Goal: Task Accomplishment & Management: Complete application form

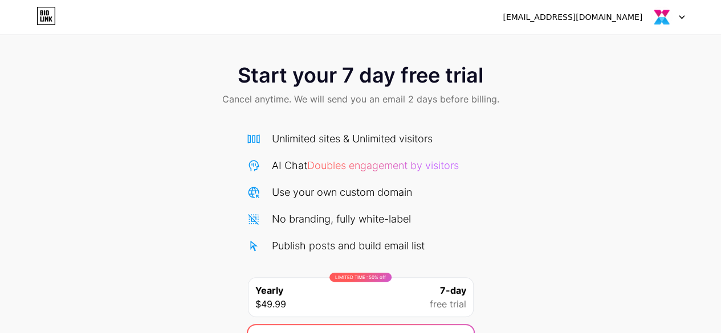
click at [399, 165] on span "Doubles engagement by visitors" at bounding box center [383, 166] width 152 height 12
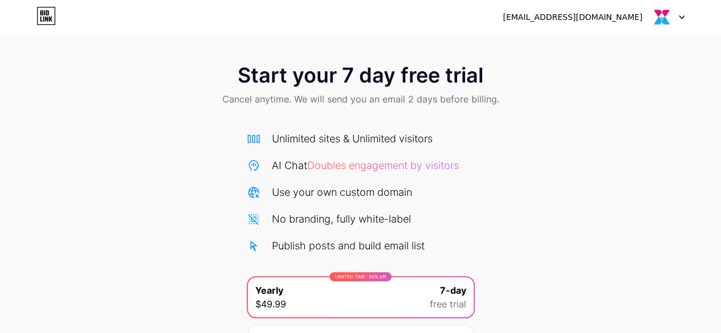
click at [687, 23] on div "alemba309@gmail.com Logout" at bounding box center [360, 17] width 721 height 21
click at [679, 22] on div at bounding box center [667, 17] width 33 height 21
click at [584, 48] on li "Logout" at bounding box center [612, 46] width 141 height 31
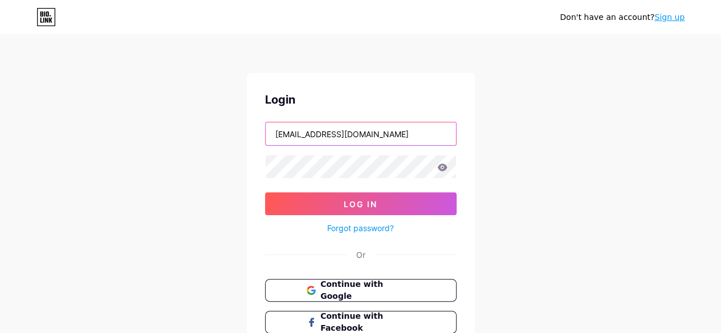
drag, startPoint x: 396, startPoint y: 134, endPoint x: 121, endPoint y: 136, distance: 274.6
click at [121, 136] on div "Don't have an account? Sign up Login alemba309@gmail.com Log In Forgot password…" at bounding box center [360, 210] width 721 height 420
type input "yuk"
click at [665, 19] on link "Sign up" at bounding box center [669, 17] width 30 height 9
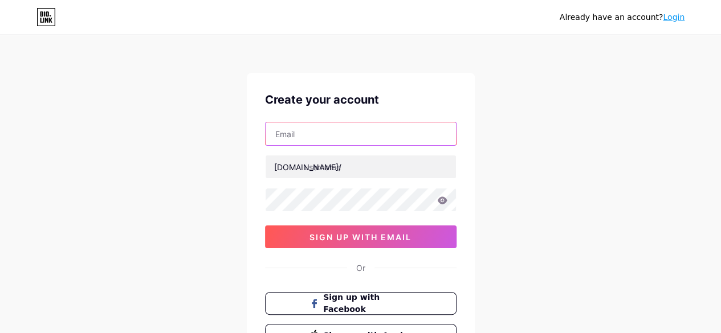
click at [314, 129] on input "text" at bounding box center [360, 133] width 190 height 23
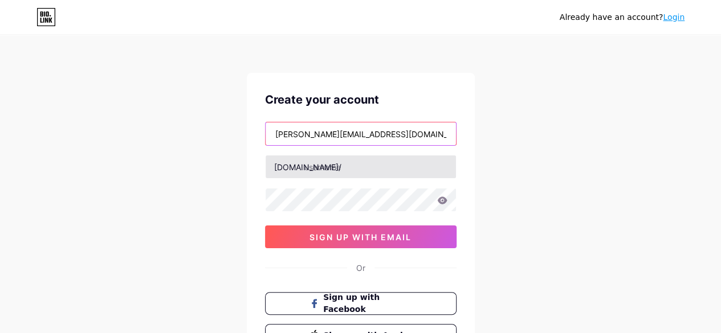
type input "yukti@measuremarketing.com"
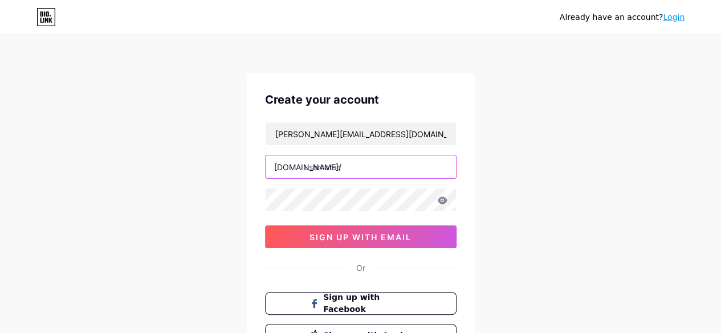
click at [334, 169] on input "text" at bounding box center [360, 167] width 190 height 23
type input "alembaitsm"
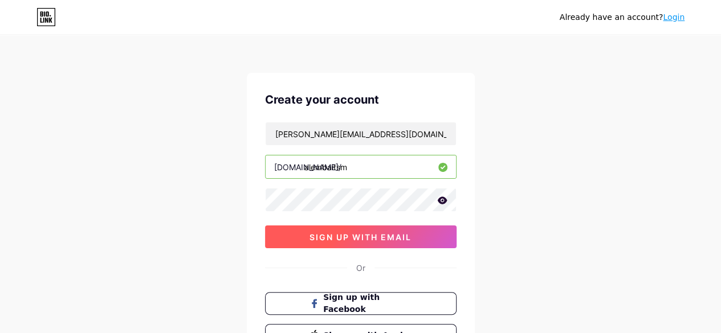
click at [307, 238] on button "sign up with email" at bounding box center [360, 237] width 191 height 23
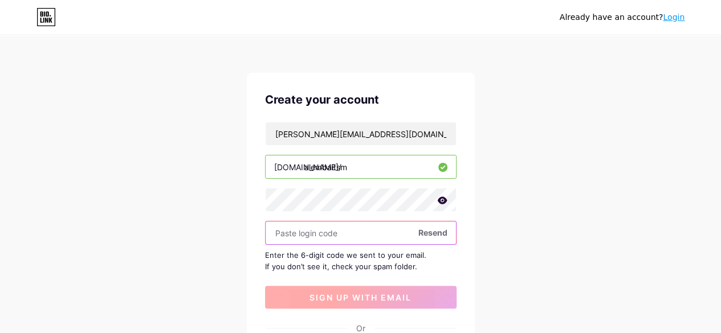
paste input "441661"
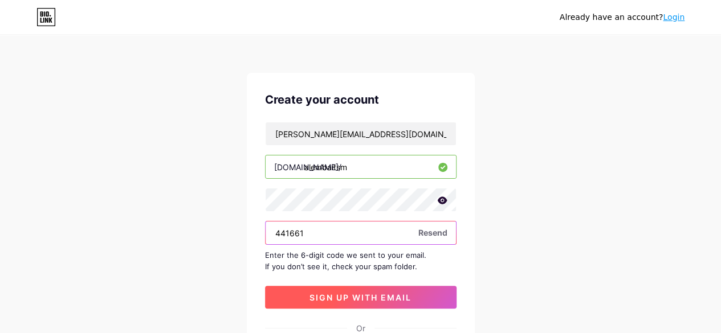
type input "441661"
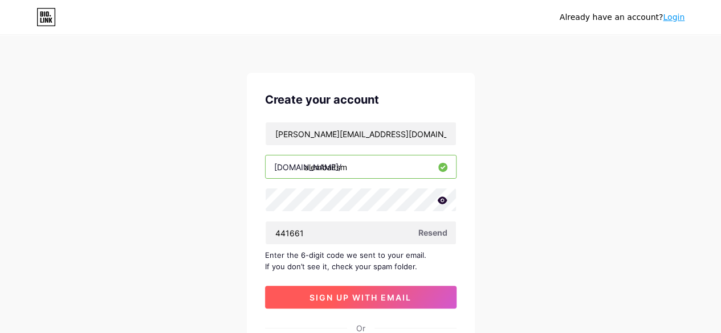
click at [356, 293] on span "sign up with email" at bounding box center [360, 298] width 102 height 10
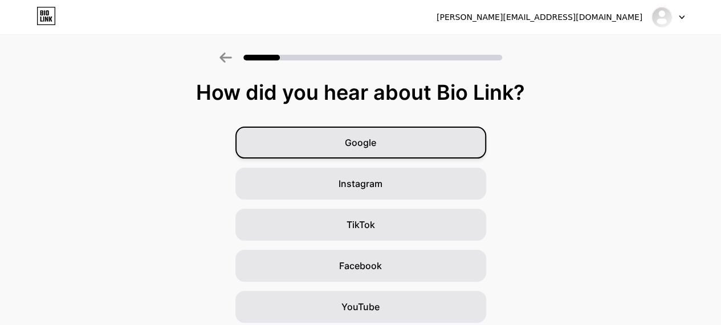
click at [340, 144] on div "Google" at bounding box center [360, 142] width 251 height 32
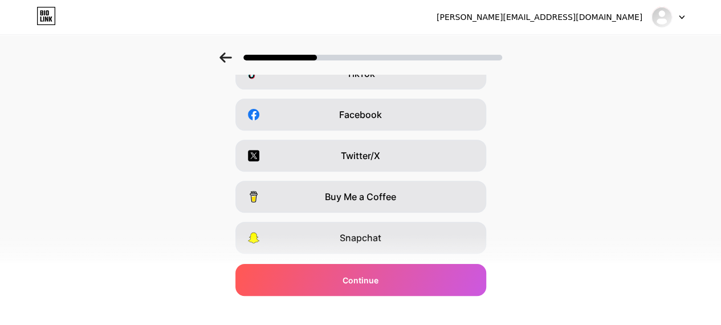
scroll to position [223, 0]
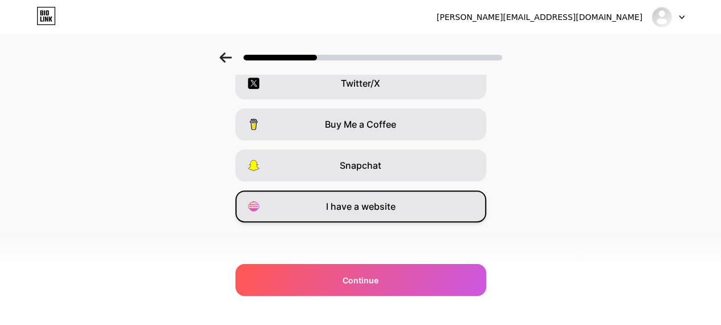
click at [402, 210] on div "I have a website" at bounding box center [360, 206] width 251 height 32
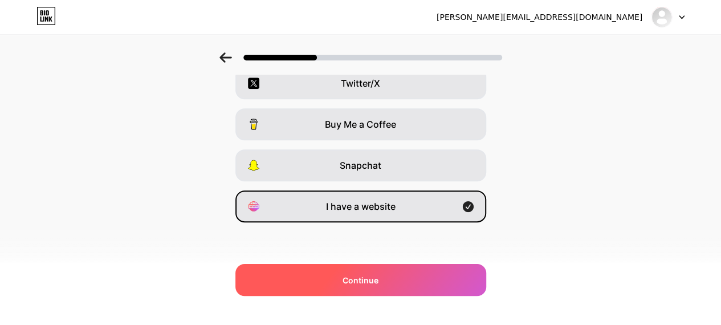
click at [435, 283] on div "Continue" at bounding box center [360, 280] width 251 height 32
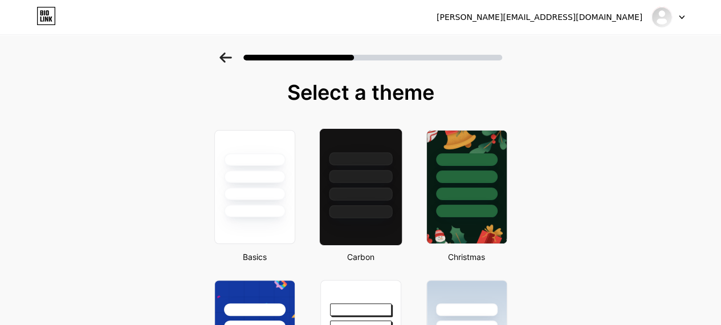
scroll to position [114, 0]
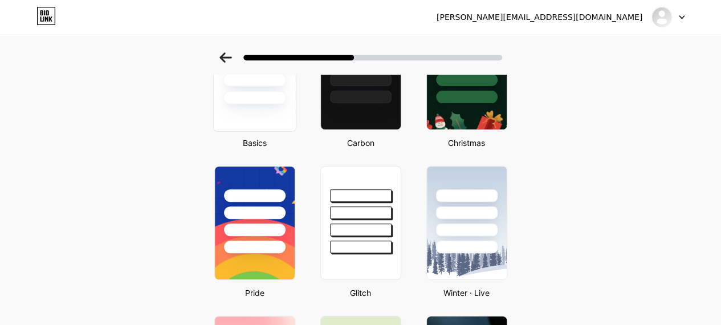
click at [257, 109] on div at bounding box center [254, 72] width 83 height 117
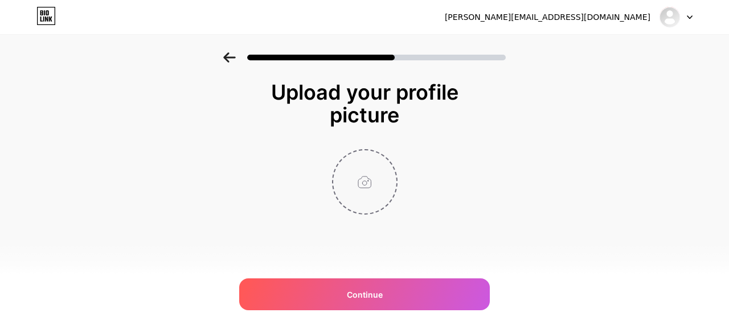
click at [394, 179] on input "file" at bounding box center [364, 181] width 63 height 63
type input "C:\fakepath\Alemba.com Logo.png"
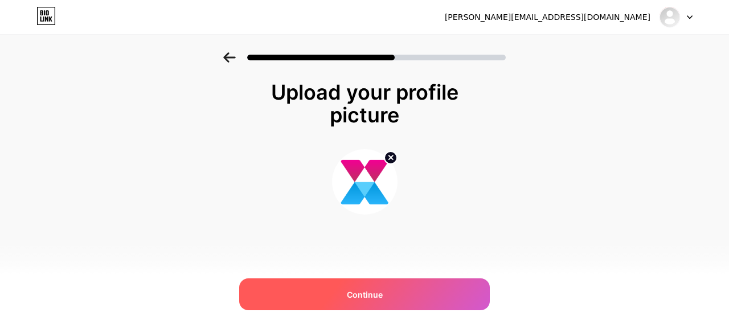
click at [367, 297] on span "Continue" at bounding box center [365, 295] width 36 height 12
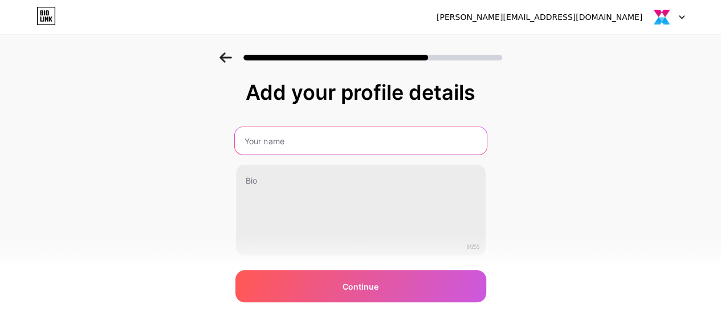
click at [318, 141] on input "text" at bounding box center [360, 140] width 252 height 27
type input "Alemba"
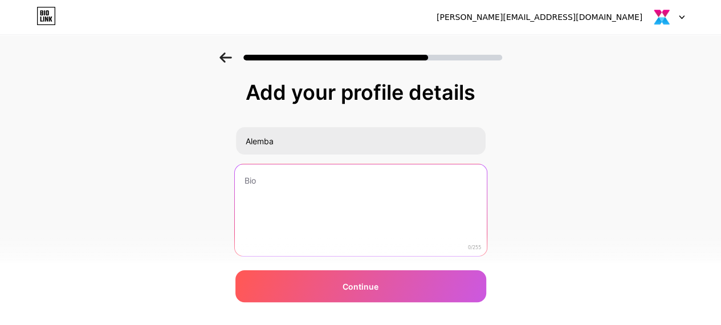
click at [313, 219] on textarea at bounding box center [360, 210] width 252 height 93
paste textarea "Alemba is a leading innovator in ITSM software and service management tools, em…"
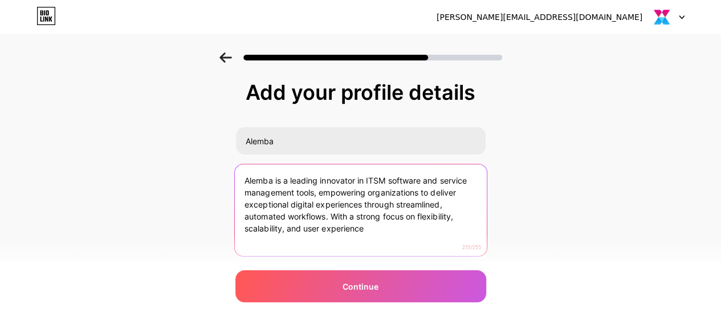
drag, startPoint x: 335, startPoint y: 216, endPoint x: 393, endPoint y: 244, distance: 64.7
click at [393, 244] on textarea "Alemba is a leading innovator in ITSM software and service management tools, em…" at bounding box center [360, 210] width 252 height 93
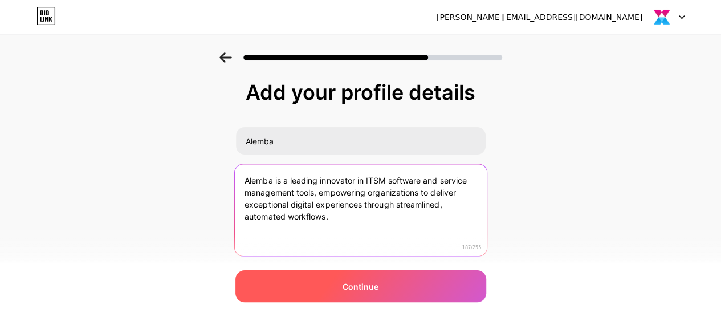
type textarea "Alemba is a leading innovator in ITSM software and service management tools, em…"
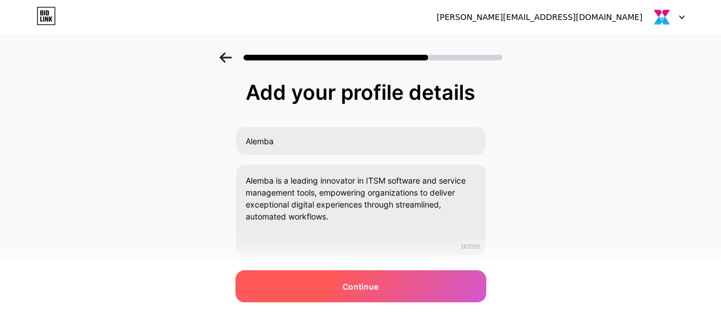
click at [424, 289] on div "Continue" at bounding box center [360, 286] width 251 height 32
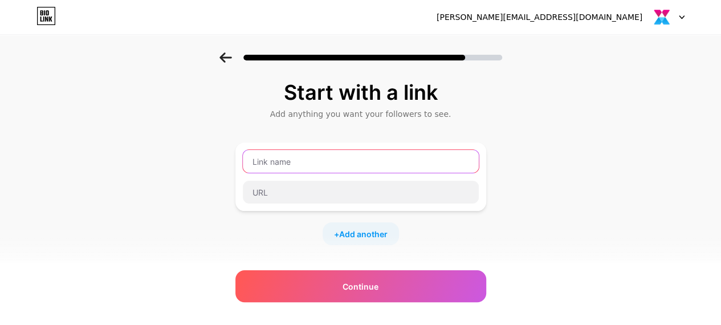
click at [296, 160] on input "text" at bounding box center [361, 161] width 236 height 23
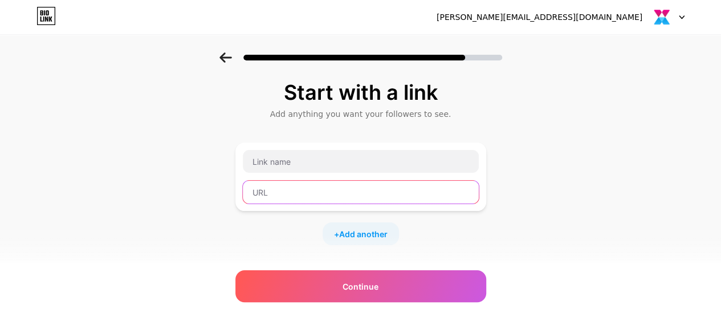
click at [304, 185] on input "text" at bounding box center [361, 192] width 236 height 23
paste input "https://alemba.com/"
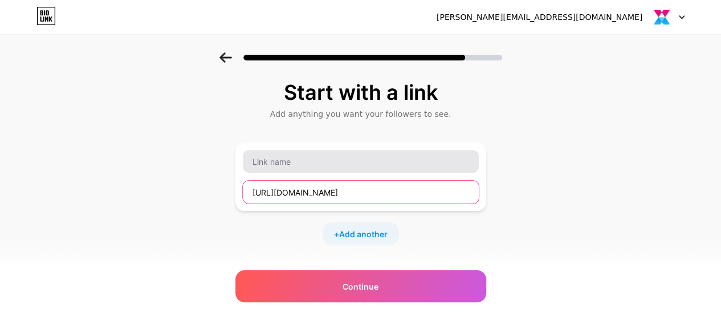
type input "https://alemba.com/"
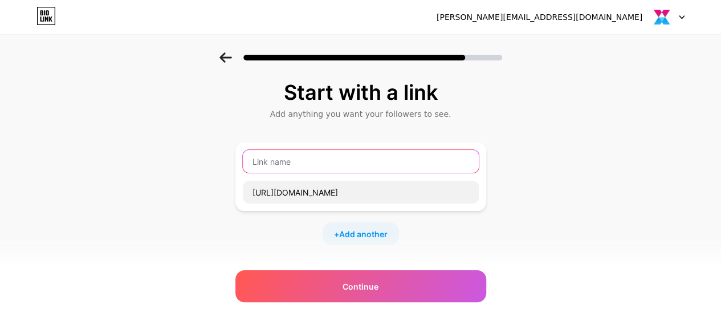
click at [312, 165] on input "text" at bounding box center [361, 161] width 236 height 23
type input "Alemba"
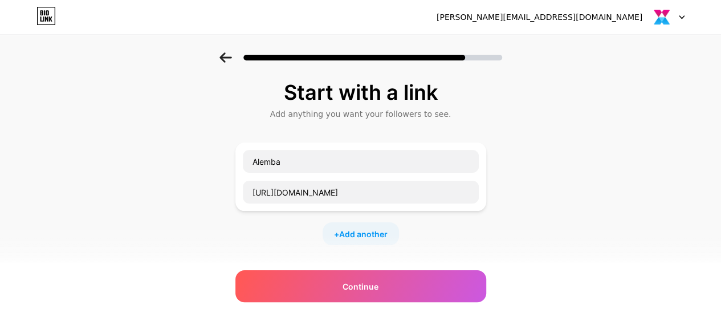
click at [377, 241] on div "+ Add another" at bounding box center [360, 233] width 76 height 23
click at [356, 236] on input "text" at bounding box center [361, 241] width 236 height 23
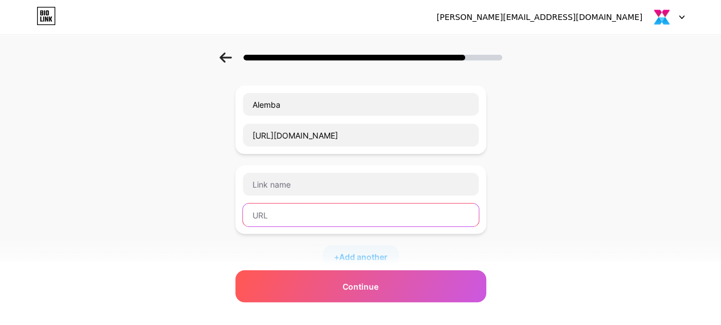
click at [330, 215] on input "text" at bounding box center [361, 214] width 236 height 23
paste input "https://alemba.com/itsm"
type input "https://alemba.com/itsm"
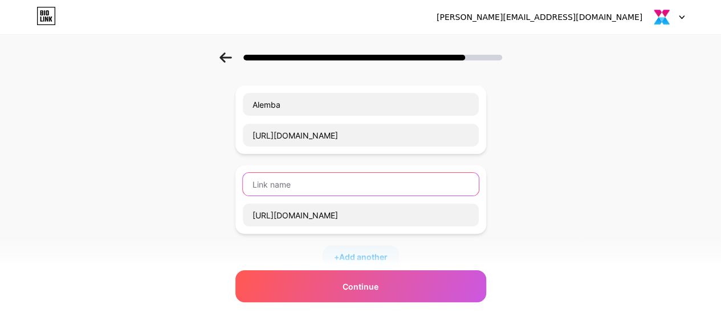
click at [346, 185] on input "text" at bounding box center [361, 184] width 236 height 23
paste input "it service management platforms"
type input "it service management platforms"
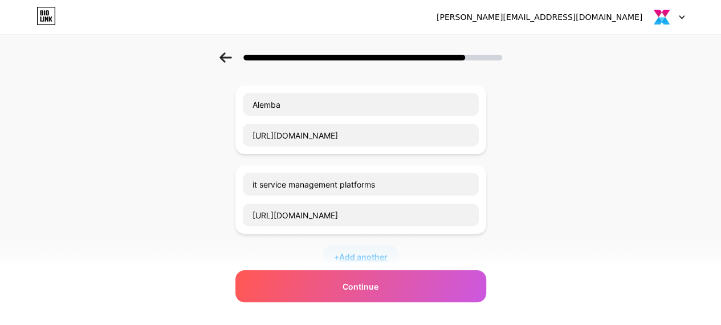
click at [373, 251] on span "Add another" at bounding box center [363, 257] width 48 height 12
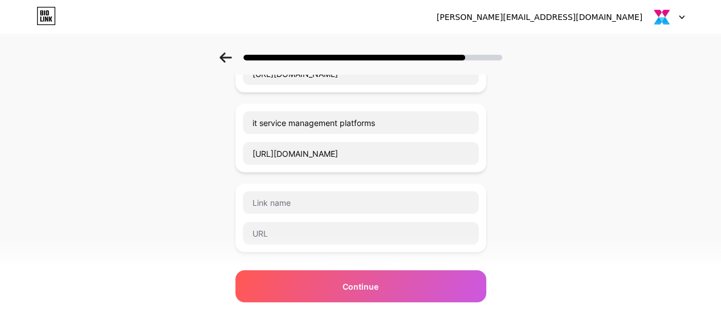
scroll to position [171, 0]
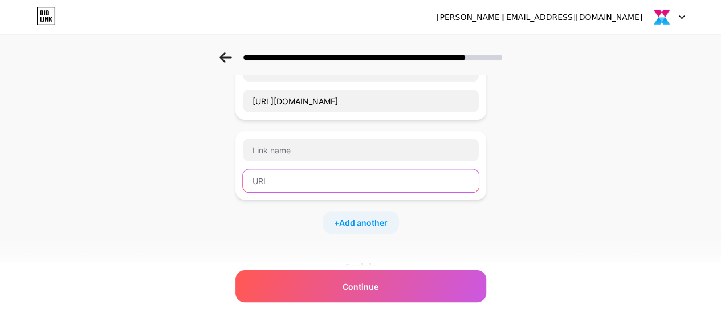
click at [334, 183] on input "text" at bounding box center [361, 180] width 236 height 23
paste input "https://alemba.com/esm"
type input "https://alemba.com/esm"
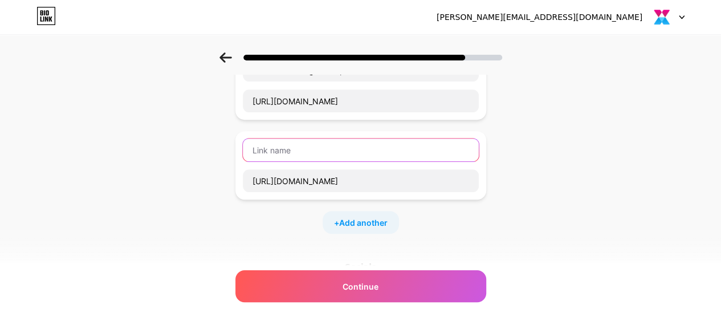
click at [344, 145] on input "text" at bounding box center [361, 149] width 236 height 23
paste input "process management software"
type input "process management software"
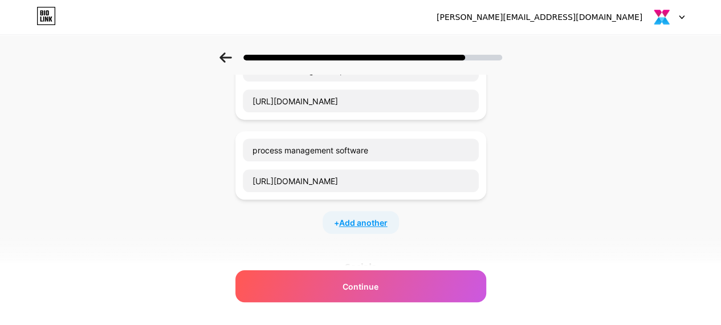
click at [378, 222] on span "Add another" at bounding box center [363, 222] width 48 height 12
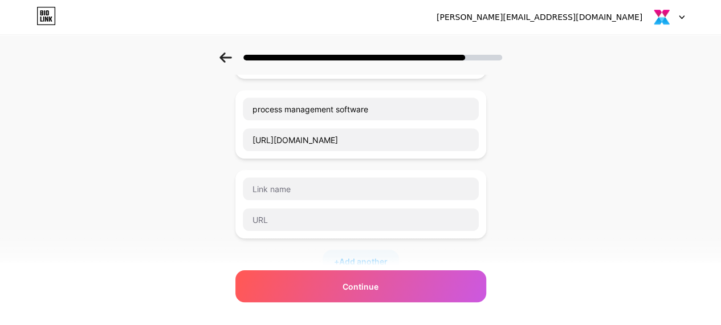
scroll to position [285, 0]
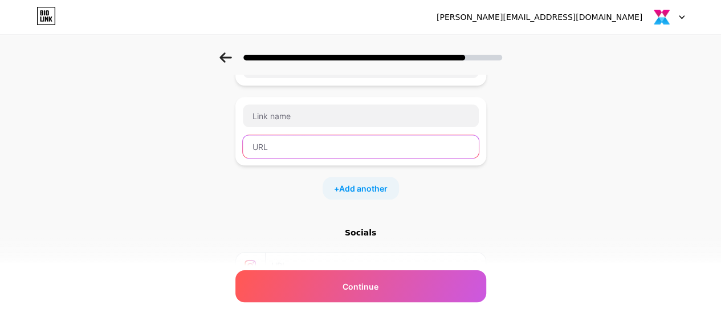
click at [354, 145] on input "text" at bounding box center [361, 146] width 236 height 23
paste input "https://alemba.com/digital-transformation"
type input "https://alemba.com/digital-transformation"
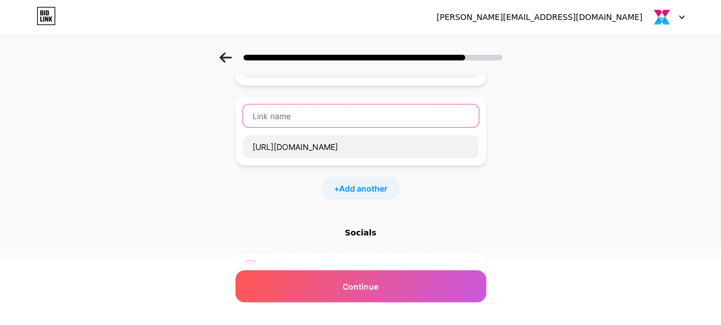
click at [343, 117] on input "text" at bounding box center [361, 115] width 236 height 23
paste input "itsm service management"
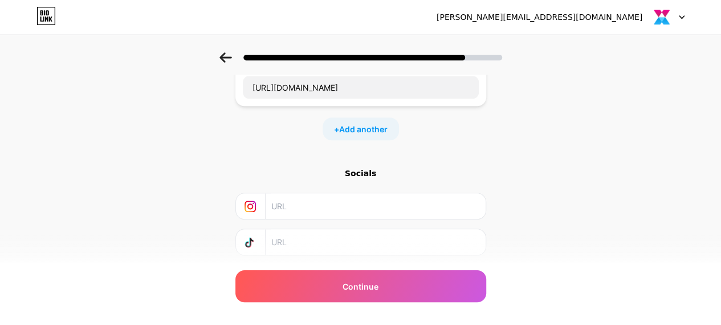
scroll to position [409, 0]
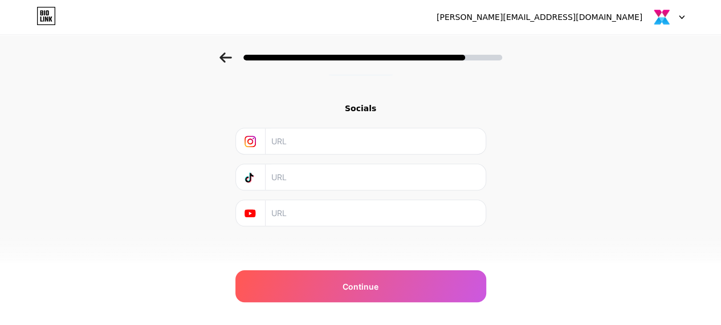
type input "itsm service management"
click at [355, 140] on input "text" at bounding box center [374, 141] width 207 height 26
click at [318, 210] on input "text" at bounding box center [374, 213] width 207 height 26
paste input "https://www.youtube.com/@AlembaITSM"
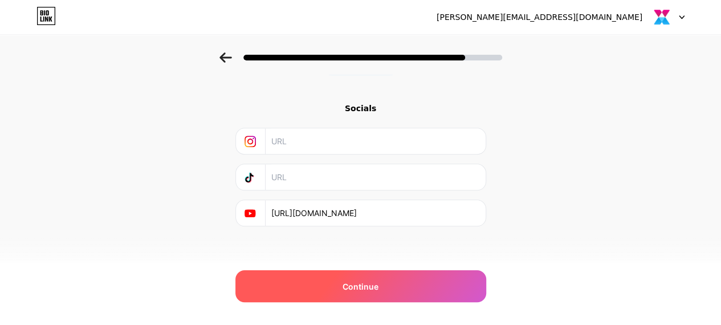
type input "https://www.youtube.com/@AlembaITSM"
click at [368, 279] on div "Continue" at bounding box center [360, 286] width 251 height 32
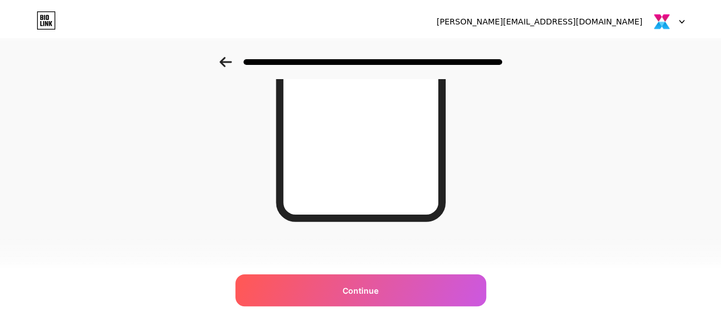
scroll to position [0, 0]
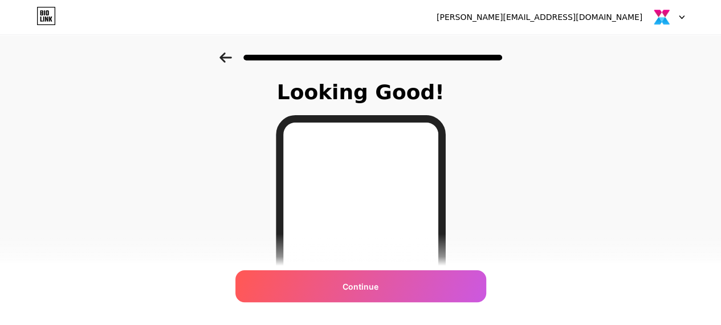
click at [352, 287] on span "Continue" at bounding box center [360, 286] width 36 height 12
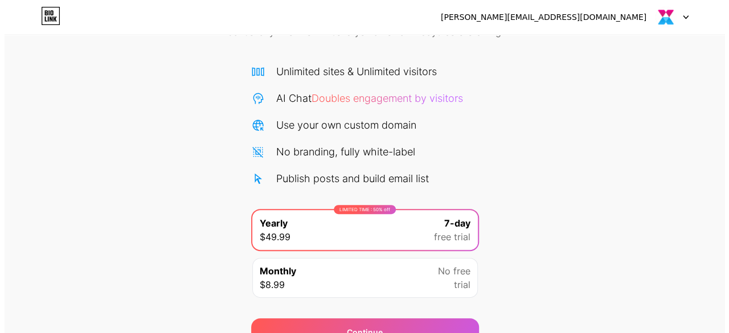
scroll to position [124, 0]
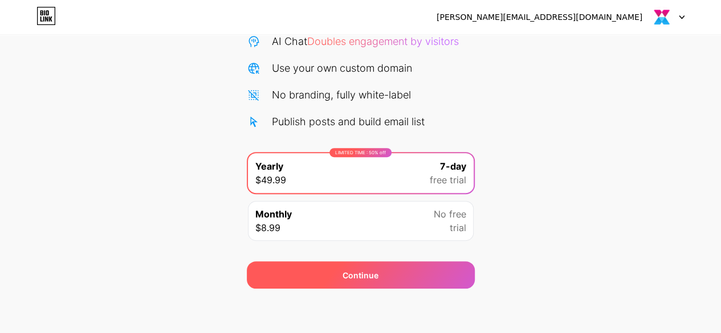
click at [382, 264] on div "Continue" at bounding box center [361, 275] width 228 height 27
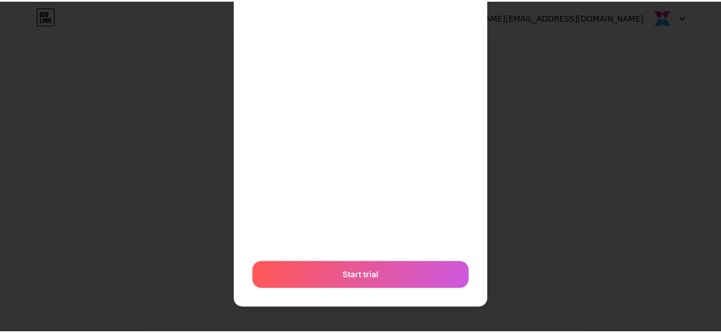
scroll to position [0, 0]
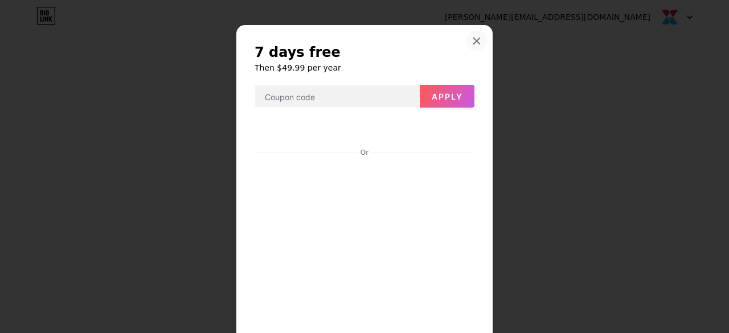
click at [472, 42] on icon at bounding box center [476, 40] width 9 height 9
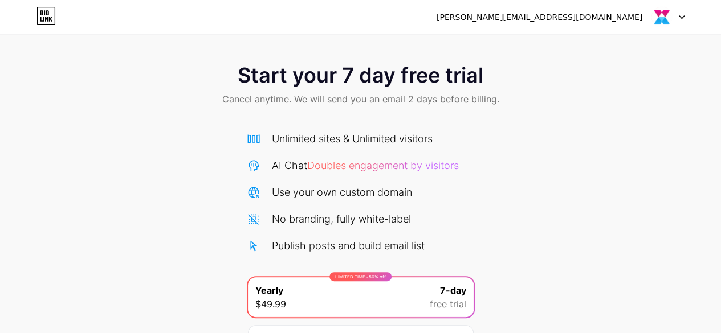
click at [673, 18] on div at bounding box center [667, 17] width 33 height 21
